Goal: Communication & Community: Answer question/provide support

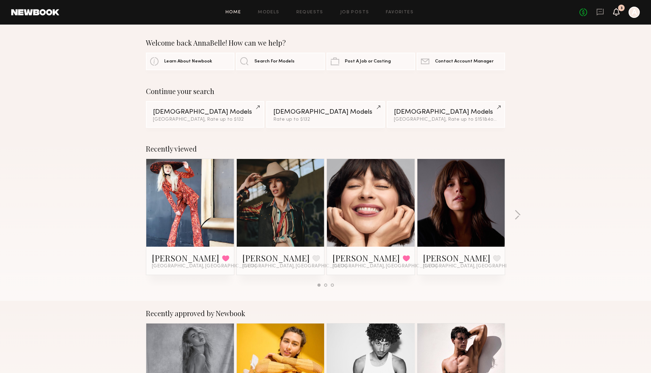
click at [615, 14] on icon at bounding box center [616, 12] width 6 height 8
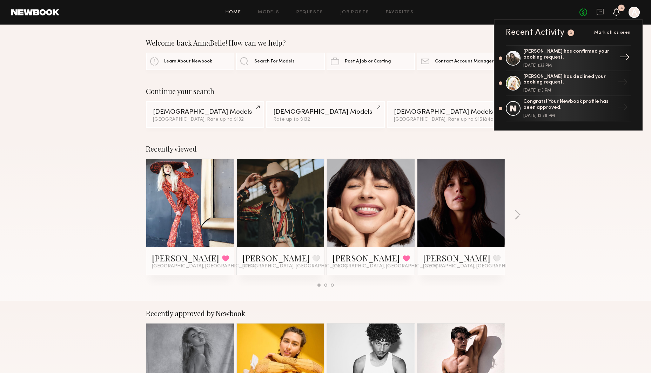
click at [564, 56] on div "[PERSON_NAME] has confirmed your booking request." at bounding box center [568, 55] width 91 height 12
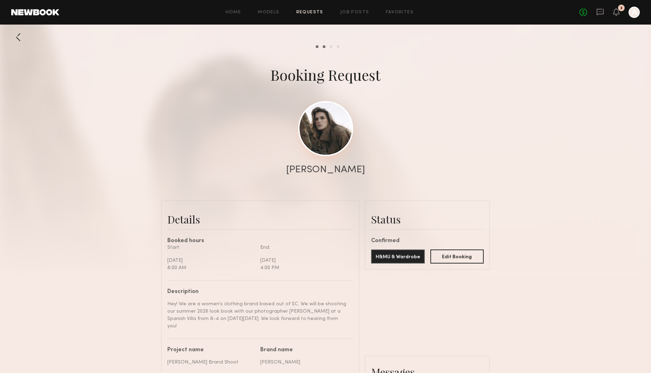
click at [316, 140] on link at bounding box center [325, 128] width 55 height 55
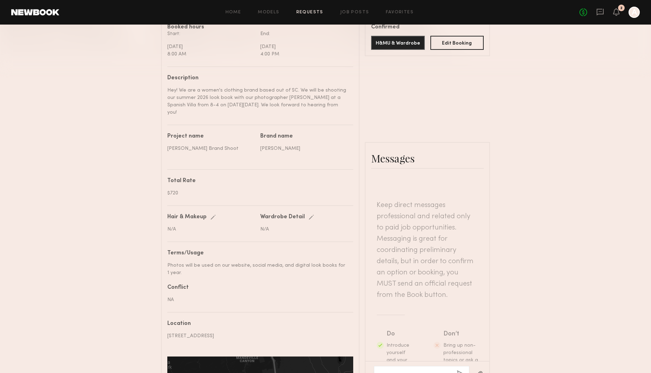
scroll to position [214, 0]
click at [413, 370] on textarea at bounding box center [415, 373] width 71 height 7
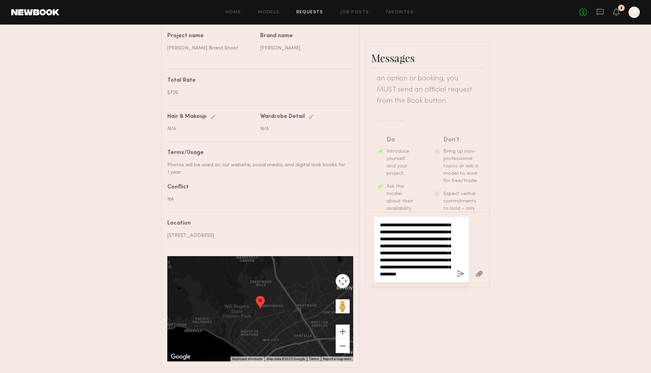
scroll to position [28, 0]
type textarea "**********"
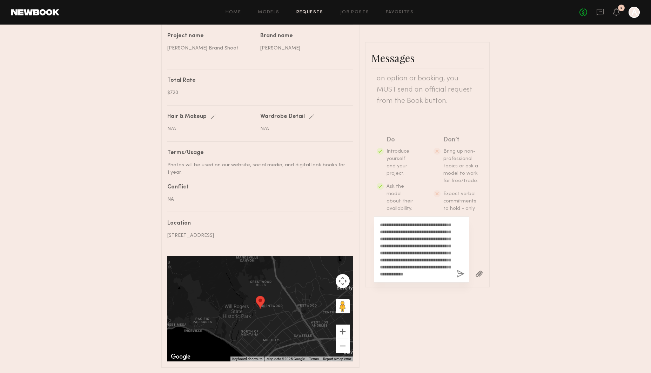
click at [456, 270] on button "button" at bounding box center [460, 274] width 8 height 9
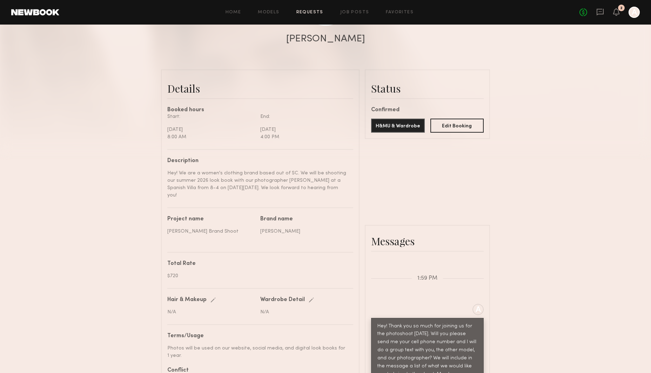
scroll to position [136, 0]
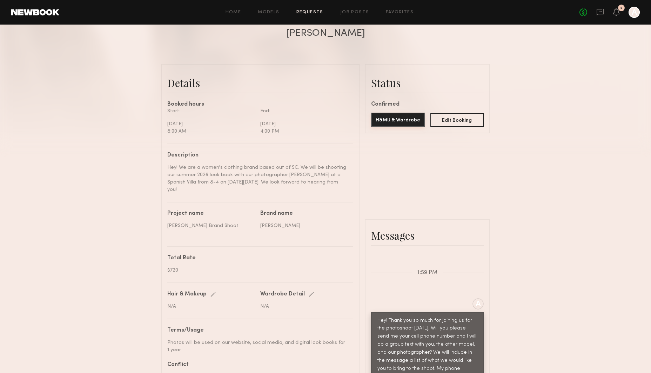
click at [387, 124] on button "H&MU & Wardrobe" at bounding box center [398, 120] width 54 height 14
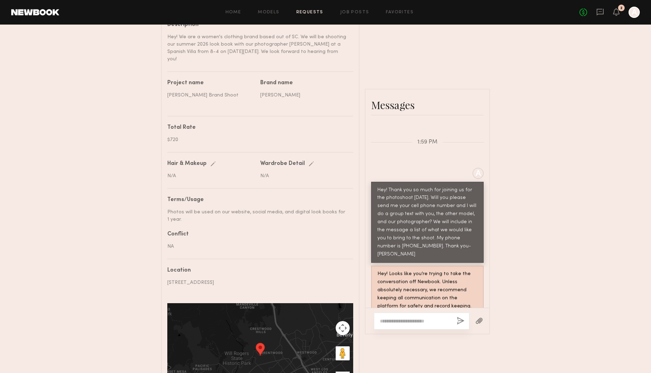
scroll to position [257, 0]
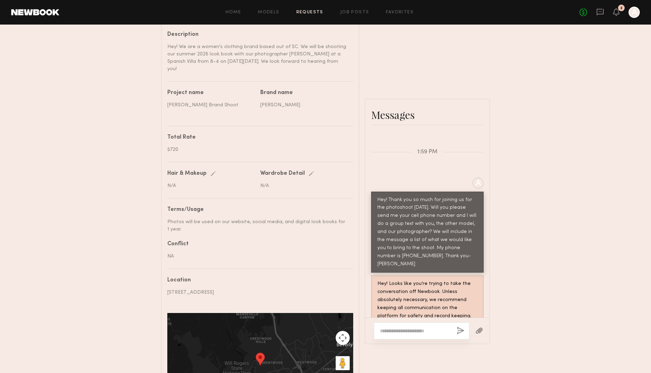
click at [422, 327] on textarea at bounding box center [415, 330] width 71 height 7
type textarea "**********"
click at [463, 326] on button "button" at bounding box center [460, 330] width 8 height 9
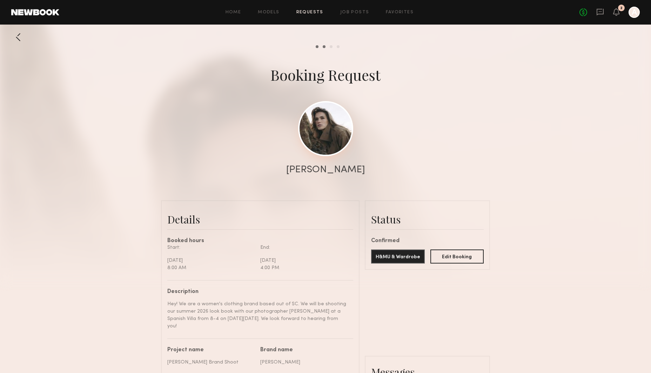
scroll to position [0, 0]
click at [330, 45] on div "Review hours worked" at bounding box center [331, 46] width 3 height 3
click at [22, 40] on div at bounding box center [18, 37] width 14 height 14
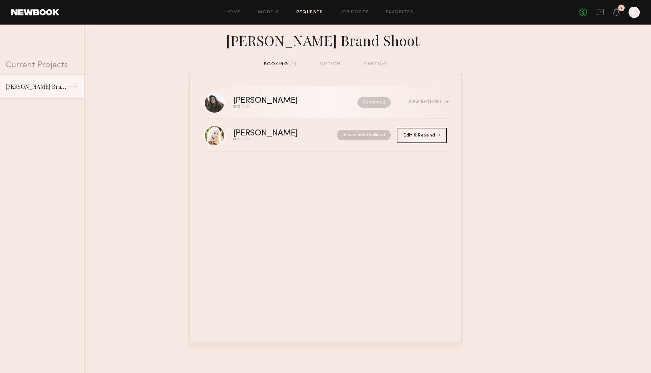
click at [298, 101] on div "[PERSON_NAME]" at bounding box center [280, 101] width 94 height 8
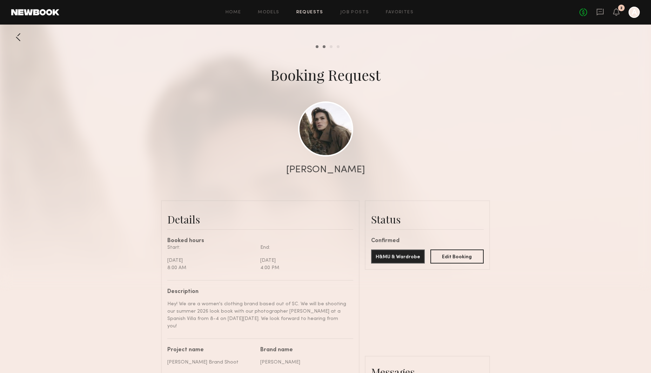
scroll to position [360, 0]
click at [318, 125] on link at bounding box center [325, 128] width 55 height 55
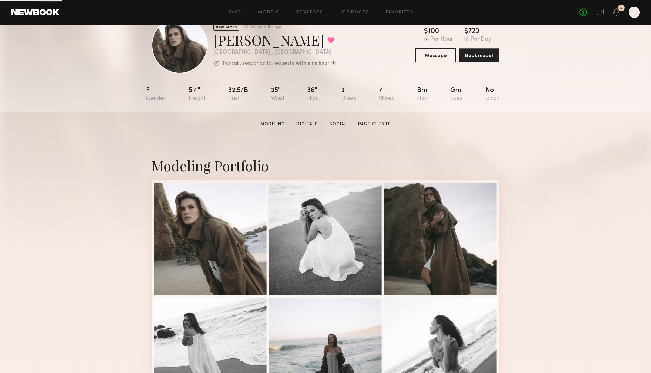
scroll to position [24, 0]
click at [169, 268] on div at bounding box center [210, 239] width 112 height 112
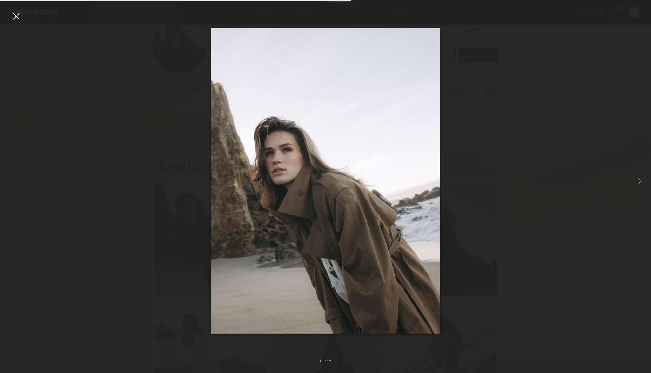
click at [23, 19] on div at bounding box center [325, 180] width 651 height 339
click at [19, 19] on div at bounding box center [16, 16] width 11 height 11
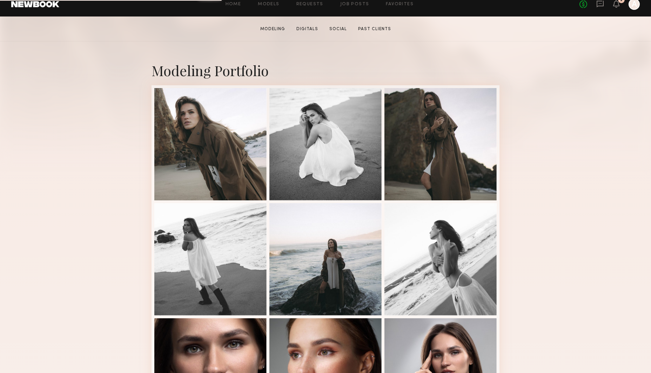
scroll to position [118, 0]
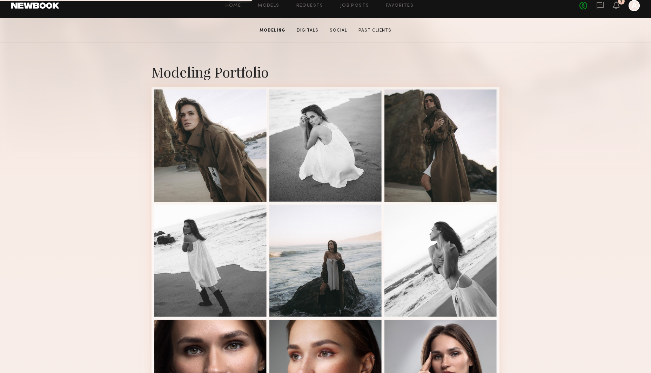
click at [334, 31] on link "Social" at bounding box center [338, 30] width 23 height 6
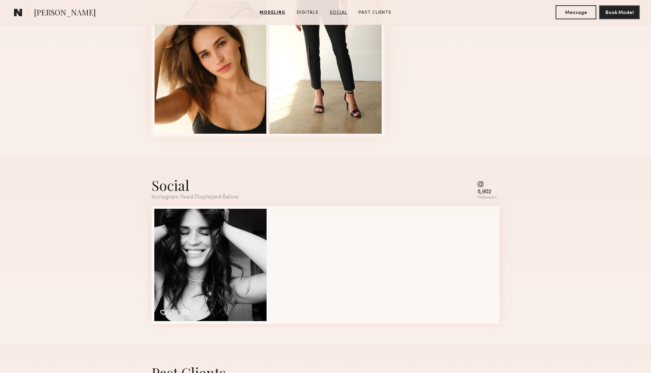
scroll to position [920, 0]
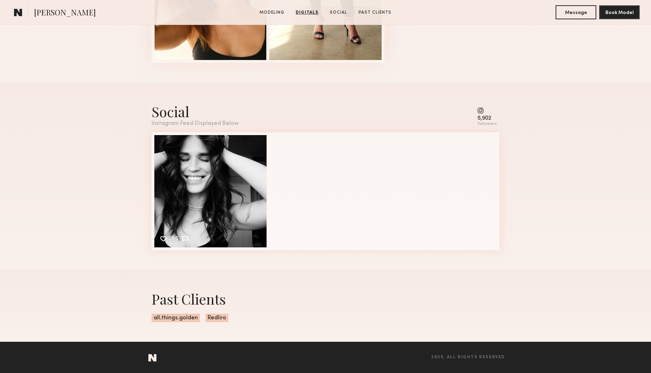
click at [485, 116] on div "5,902" at bounding box center [486, 118] width 19 height 5
click at [484, 113] on common-icon at bounding box center [486, 110] width 19 height 6
click at [482, 107] on common-icon at bounding box center [486, 110] width 19 height 6
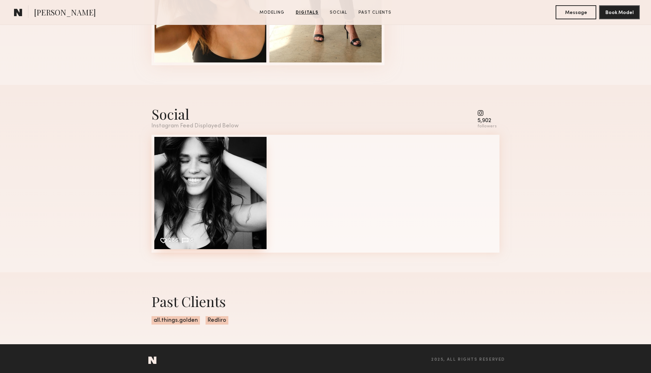
scroll to position [913, 0]
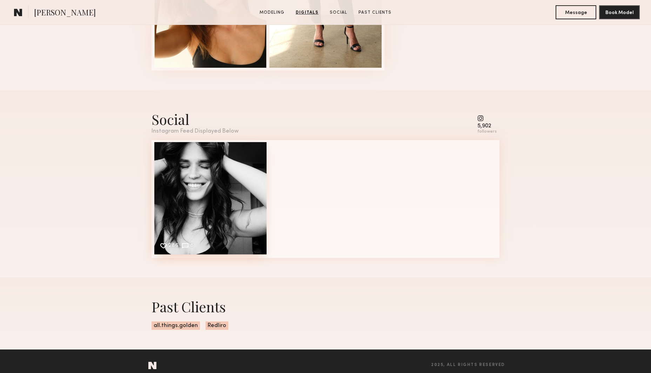
click at [184, 161] on div "286 8 Likes & comments displayed to show model’s engagement" at bounding box center [210, 198] width 112 height 112
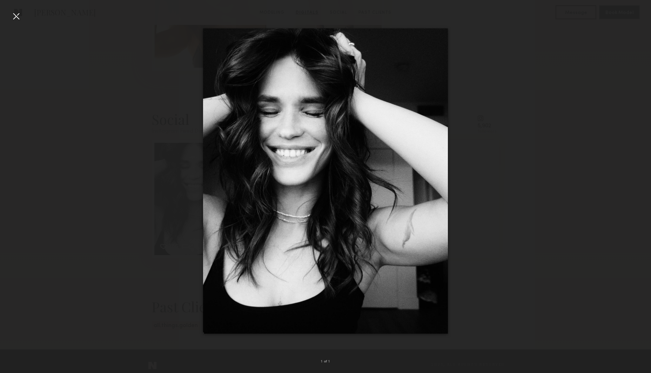
click at [297, 114] on img at bounding box center [325, 180] width 245 height 305
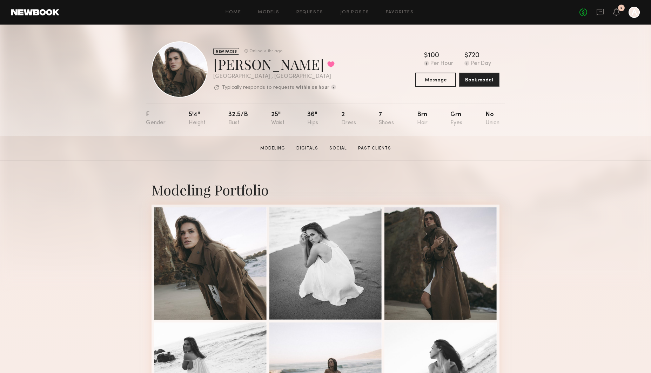
scroll to position [0, 0]
click at [278, 150] on link "Modeling" at bounding box center [272, 148] width 31 height 6
click at [276, 114] on div "25"" at bounding box center [277, 118] width 13 height 14
